Goal: Find specific page/section: Find specific page/section

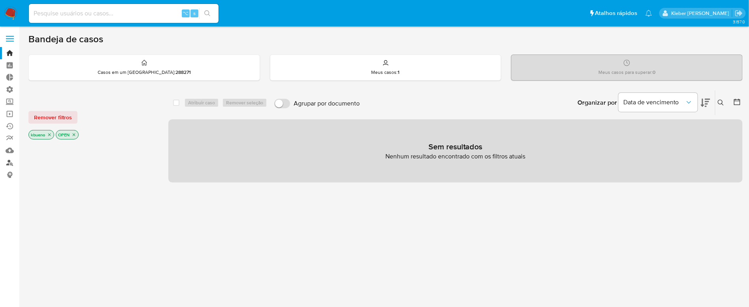
click at [11, 164] on link "Localizador de pessoas" at bounding box center [47, 162] width 94 height 12
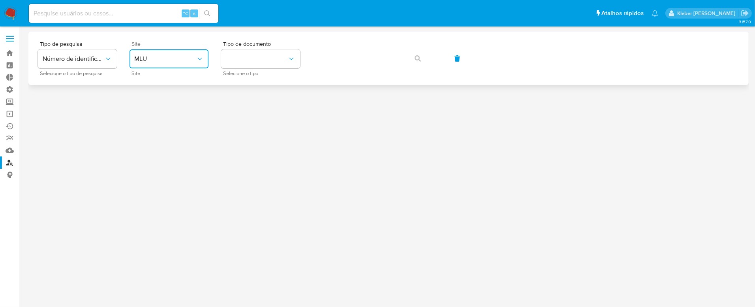
click at [162, 67] on button "MLU" at bounding box center [169, 58] width 79 height 19
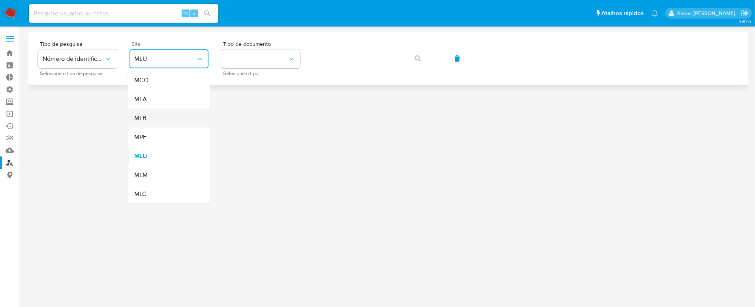
click at [164, 118] on div "MLB" at bounding box center [166, 118] width 65 height 19
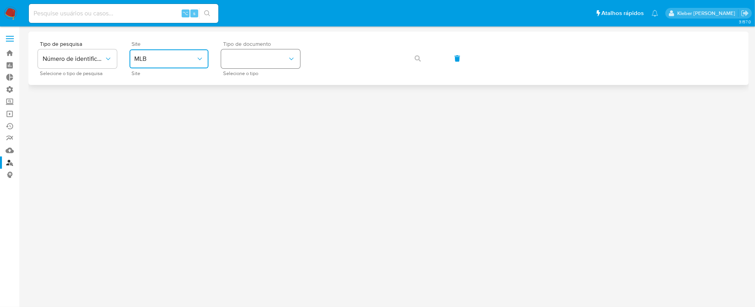
click at [265, 62] on button "identificationType" at bounding box center [260, 58] width 79 height 19
click at [265, 84] on div "CNPJ CNPJ" at bounding box center [258, 84] width 65 height 27
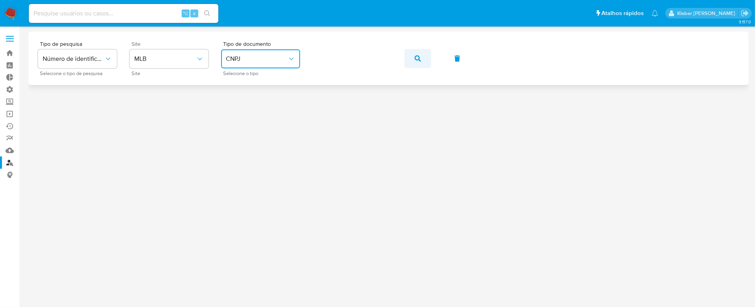
click at [417, 56] on icon "button" at bounding box center [418, 58] width 6 height 6
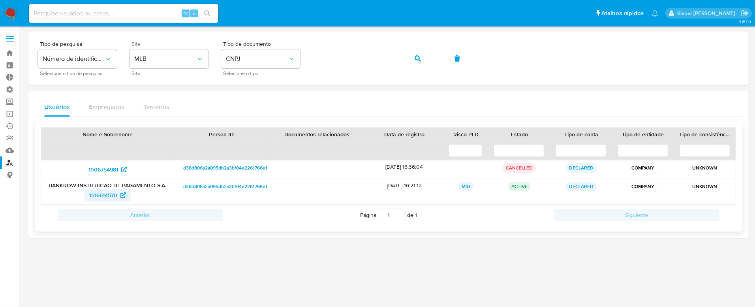
click at [103, 199] on span "1516614570" at bounding box center [103, 195] width 28 height 13
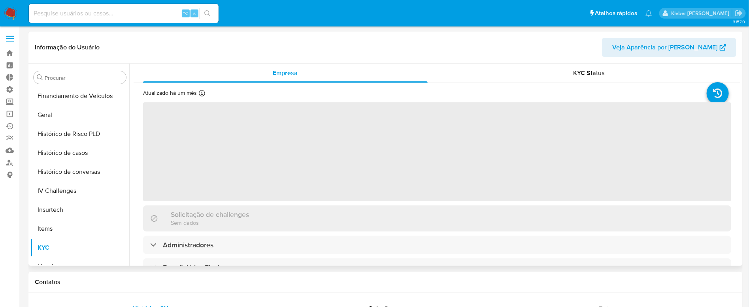
scroll to position [352, 0]
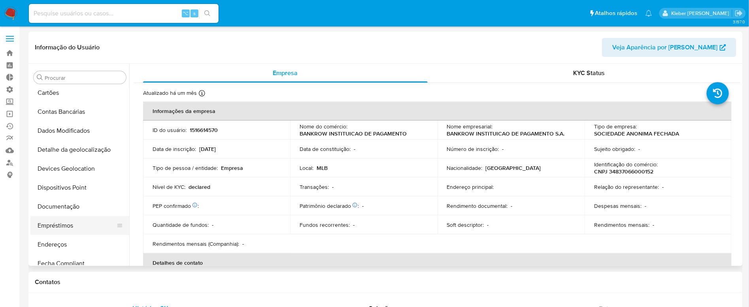
select select "10"
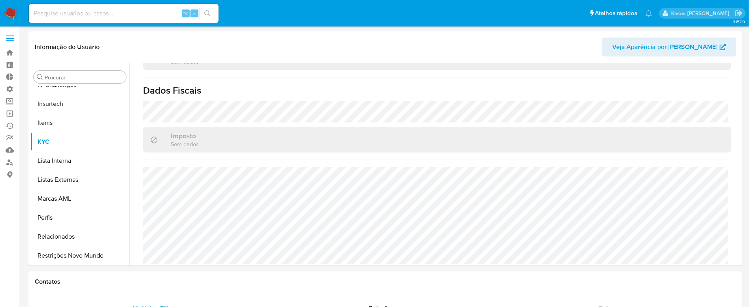
scroll to position [0, 0]
